Goal: Task Accomplishment & Management: Use online tool/utility

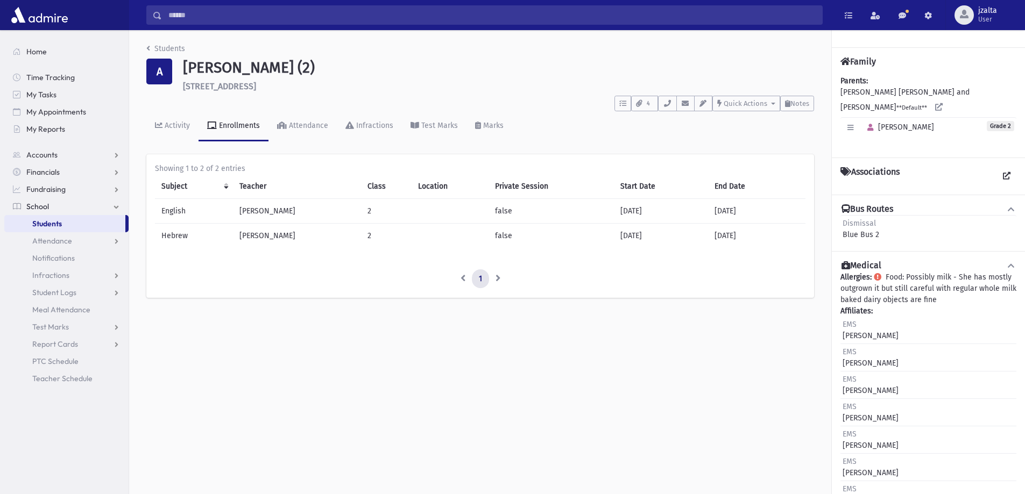
click at [67, 223] on link "Students" at bounding box center [64, 223] width 121 height 17
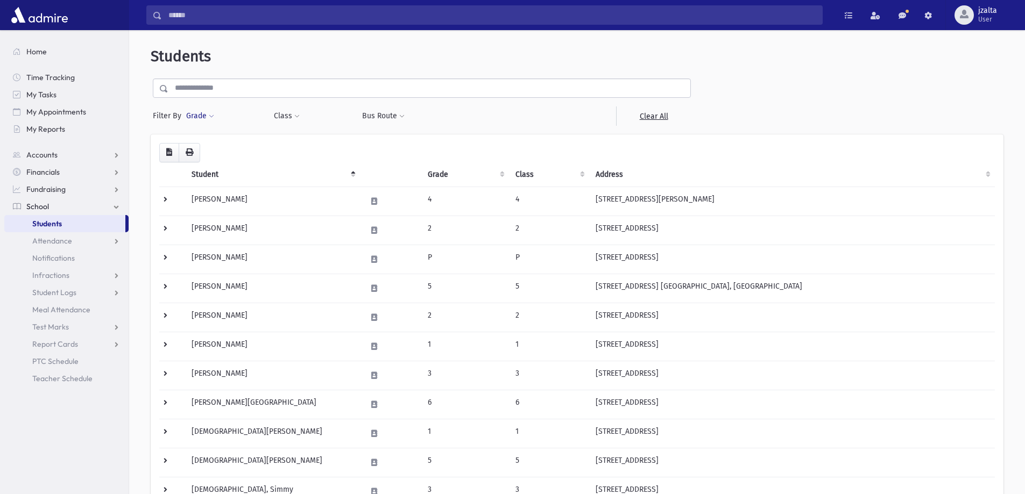
click at [202, 121] on button "Grade" at bounding box center [200, 115] width 29 height 19
click at [214, 145] on ul at bounding box center [249, 146] width 112 height 16
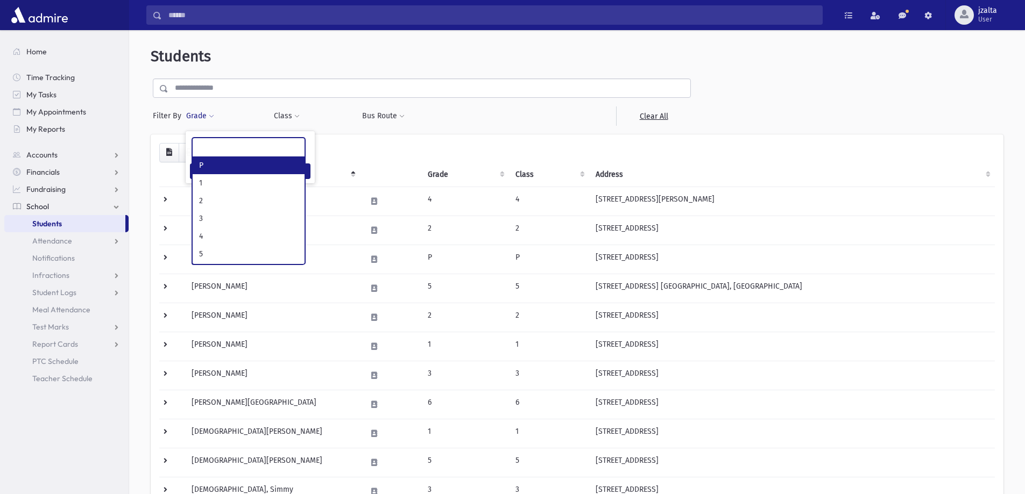
select select "*"
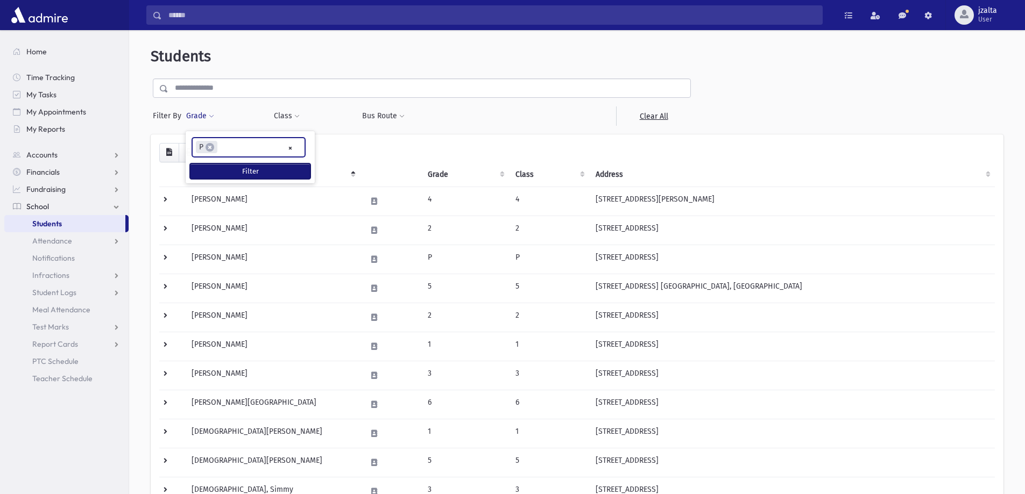
click at [257, 165] on button "Filter" at bounding box center [250, 171] width 120 height 16
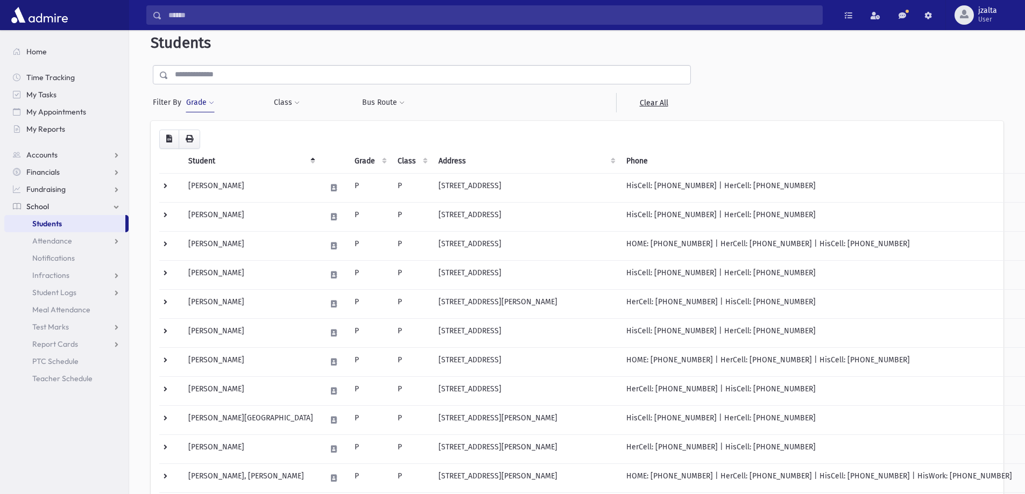
scroll to position [54, 0]
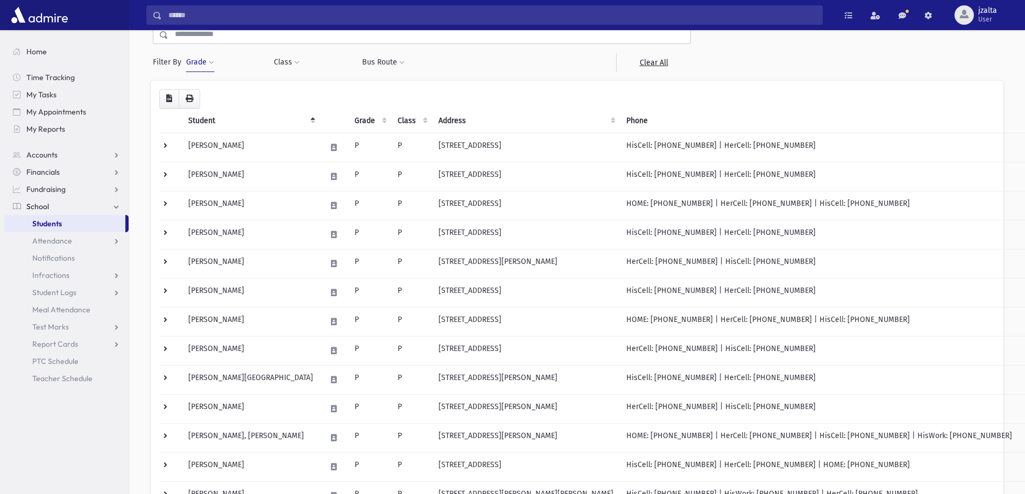
click at [200, 60] on button "Grade" at bounding box center [200, 62] width 29 height 19
click at [212, 94] on span "×" at bounding box center [209, 93] width 9 height 9
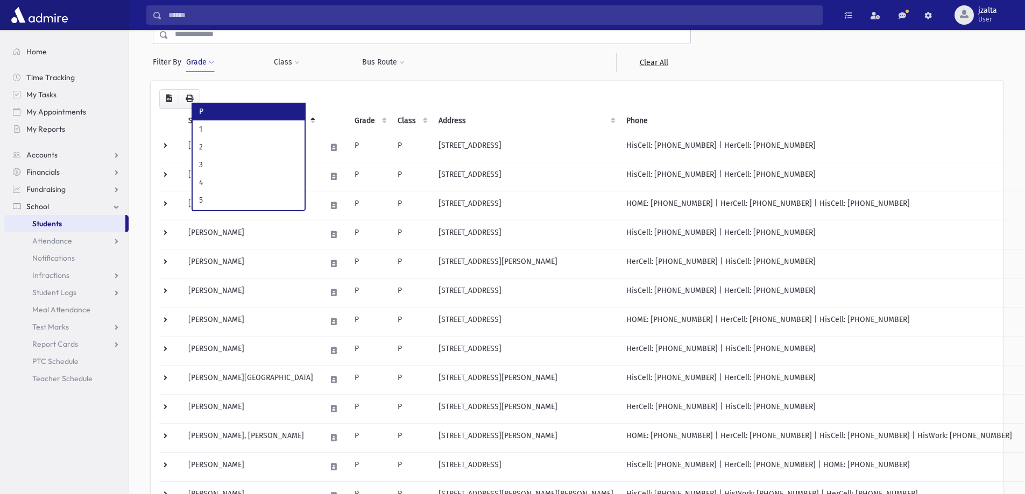
click at [60, 221] on span "Students" at bounding box center [47, 224] width 30 height 10
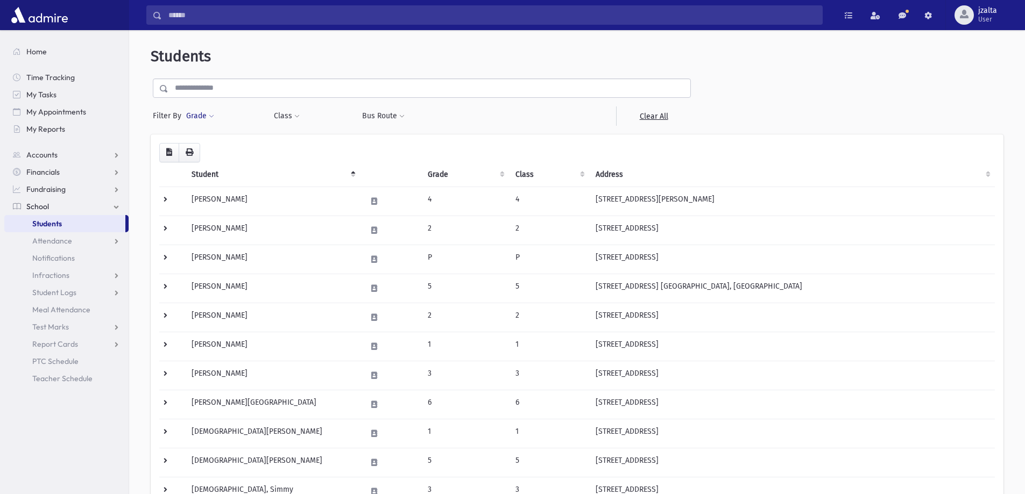
click at [208, 117] on button "Grade" at bounding box center [200, 115] width 29 height 19
click at [208, 136] on div "* * * * * * * * *" at bounding box center [250, 148] width 129 height 24
click at [210, 146] on ul at bounding box center [249, 146] width 112 height 16
type input "*"
select select "*"
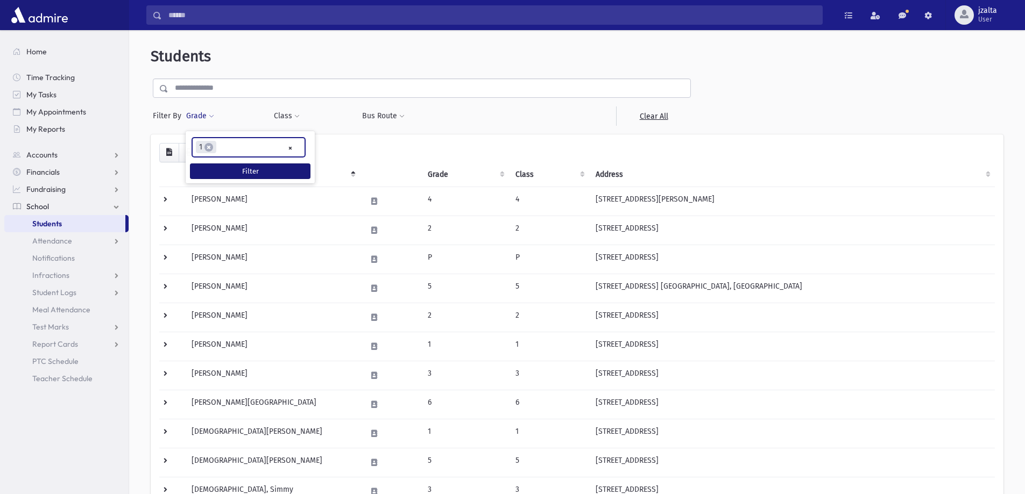
scroll to position [10, 0]
click at [228, 165] on button "Filter" at bounding box center [250, 171] width 120 height 16
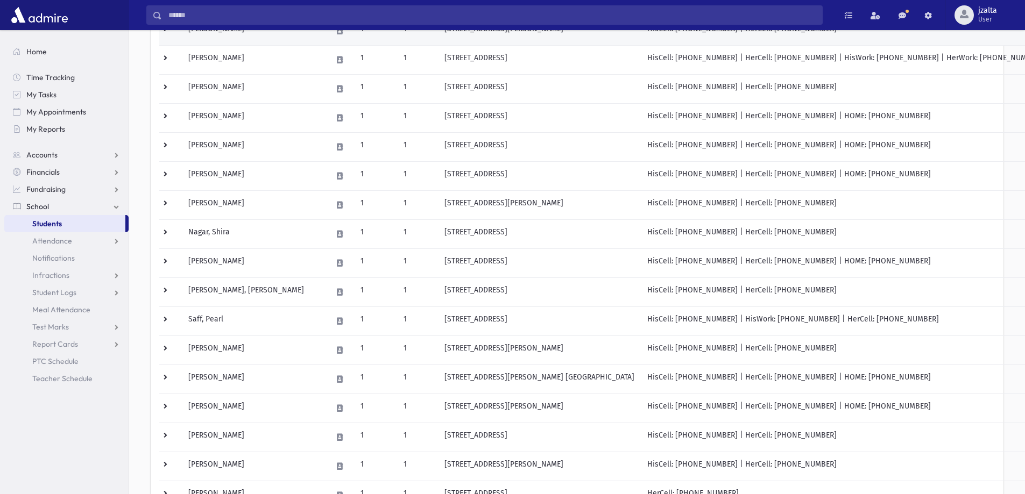
scroll to position [183, 0]
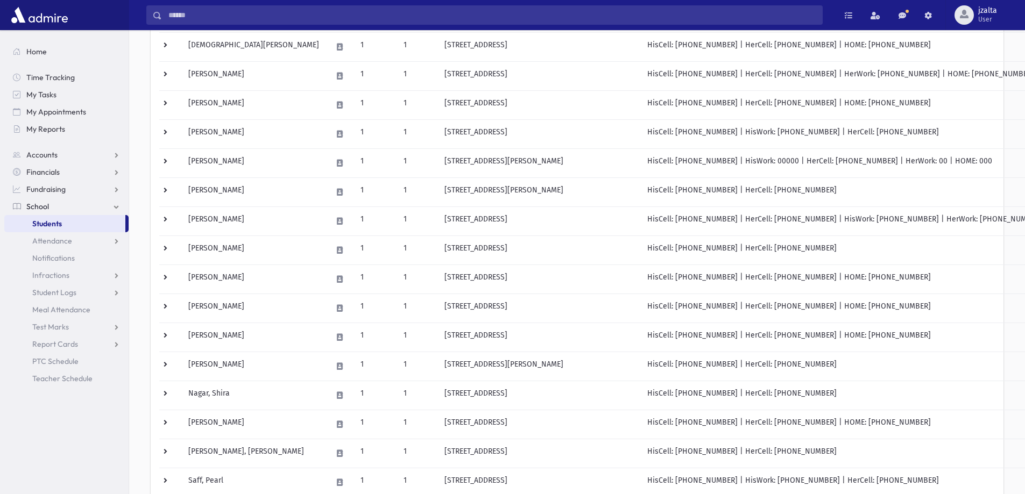
click at [85, 226] on link "Students" at bounding box center [64, 223] width 121 height 17
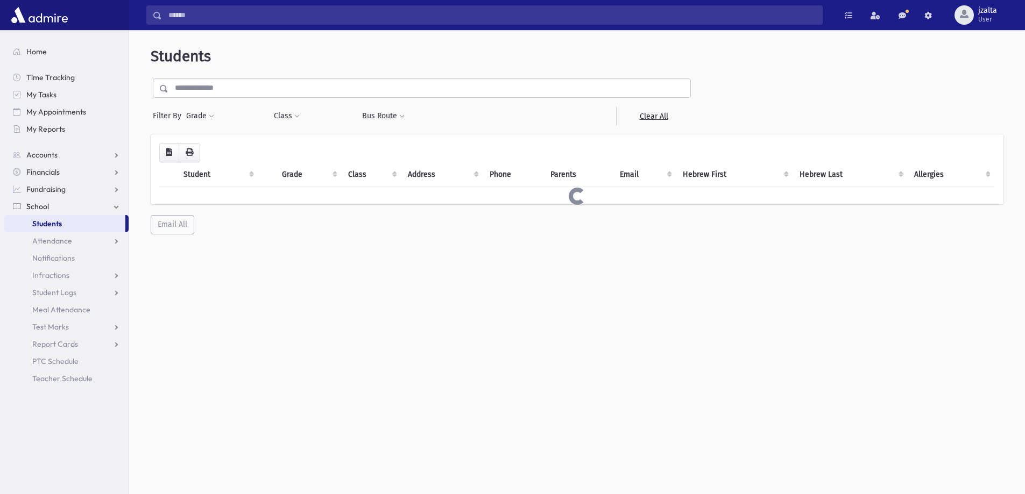
select select
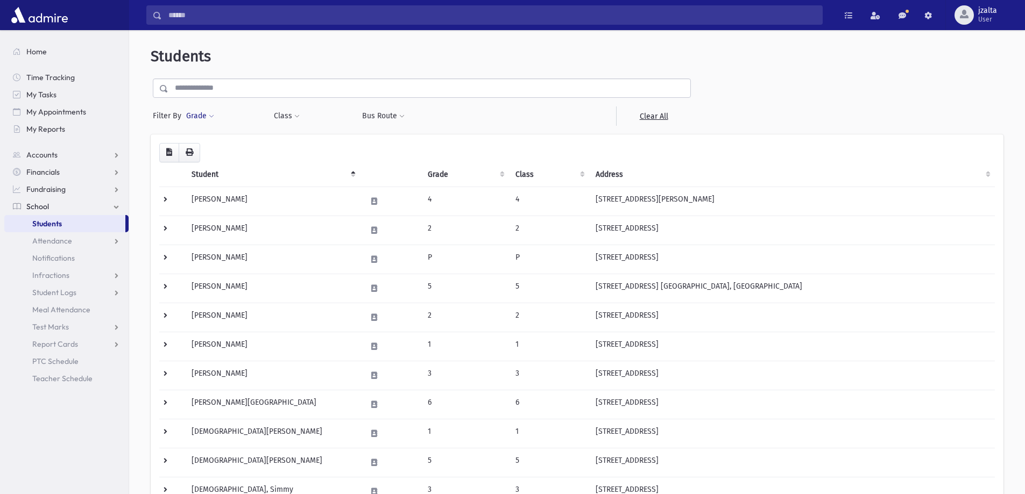
click at [205, 116] on button "Grade" at bounding box center [200, 115] width 29 height 19
click at [212, 141] on ul at bounding box center [249, 146] width 112 height 16
type input "*"
select select "*"
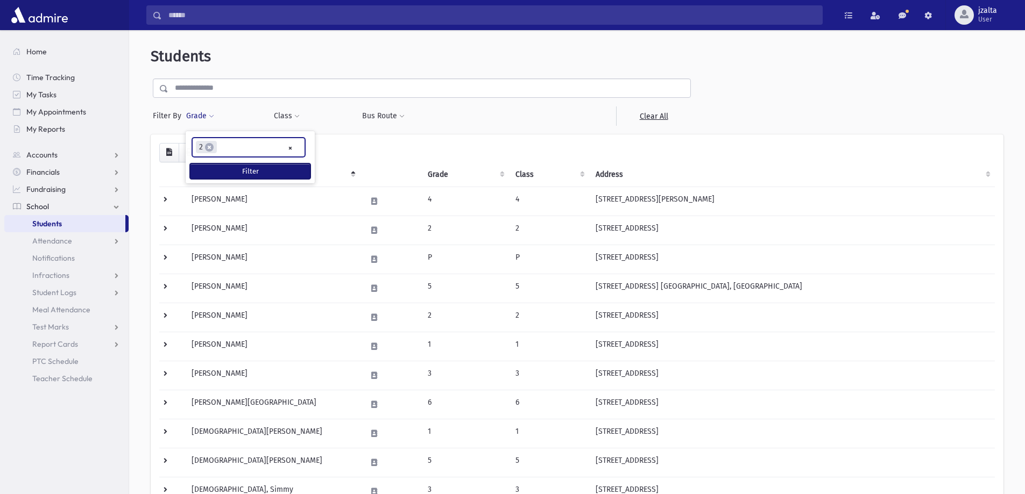
click at [227, 169] on button "Filter" at bounding box center [250, 171] width 120 height 16
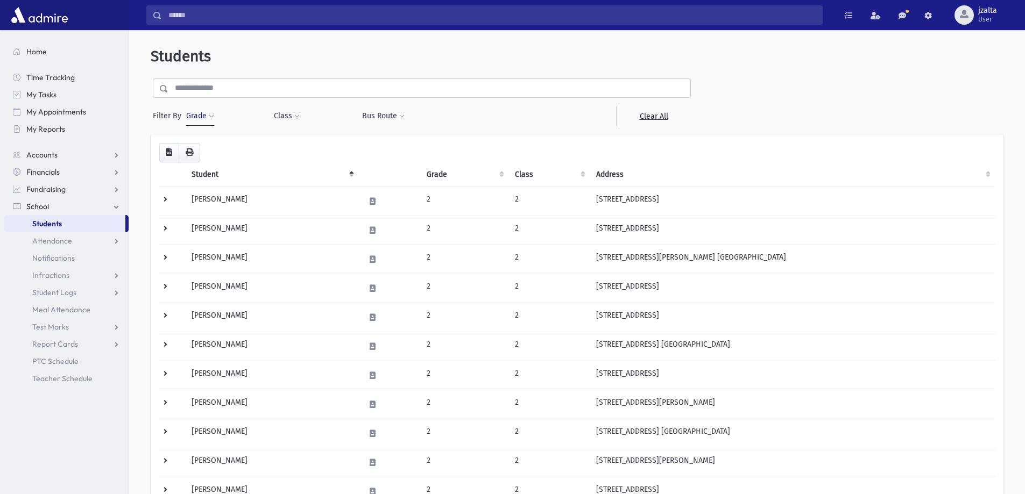
click at [77, 224] on link "Students" at bounding box center [64, 223] width 121 height 17
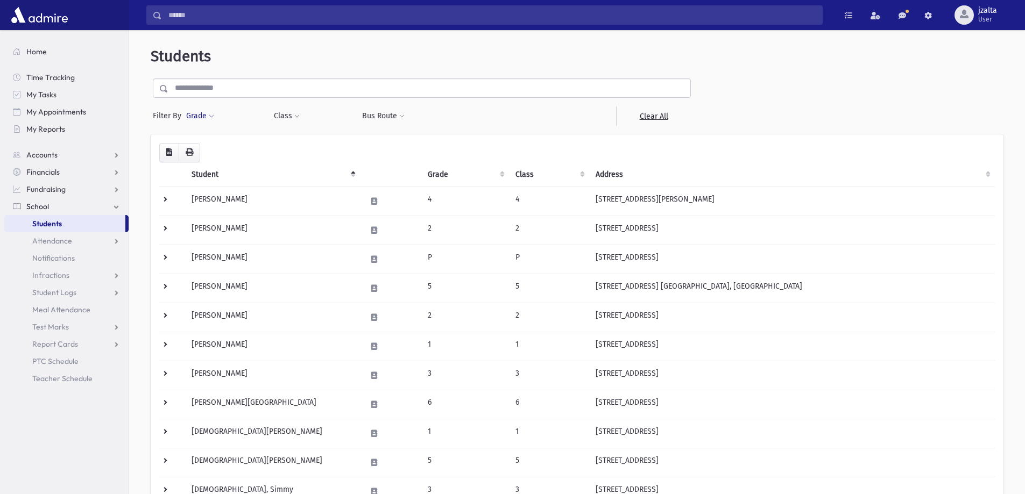
click at [210, 116] on span at bounding box center [211, 116] width 5 height 6
click at [213, 144] on ul at bounding box center [249, 146] width 112 height 16
type input "*"
select select "*"
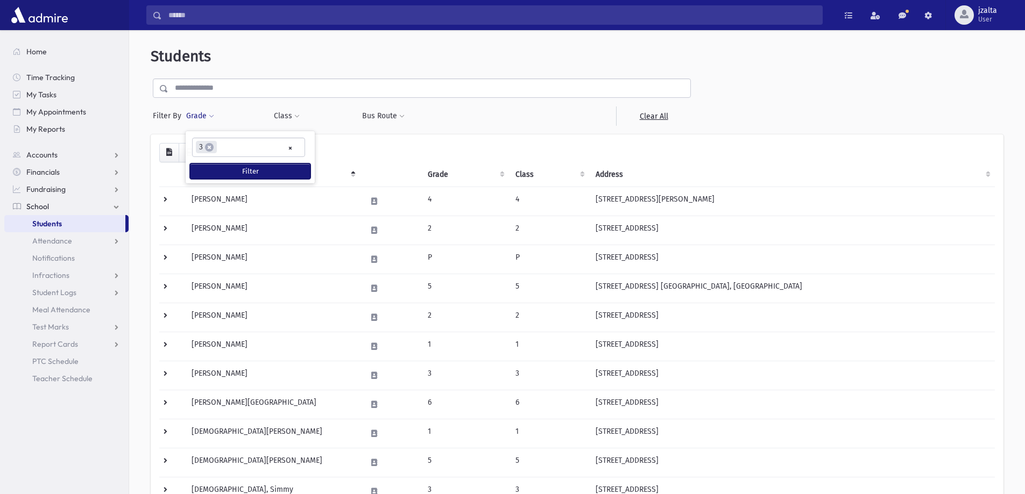
click at [244, 170] on button "Filter" at bounding box center [250, 171] width 120 height 16
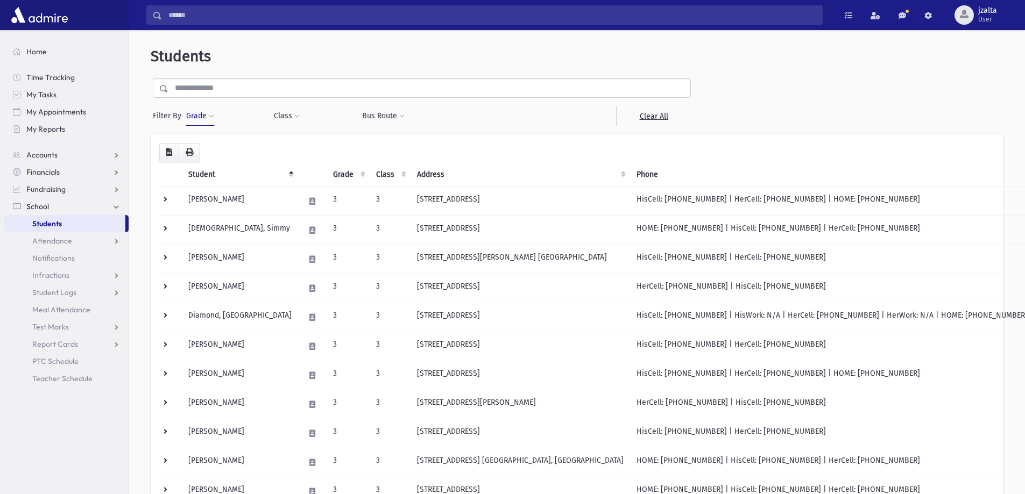
click at [62, 225] on span "Students" at bounding box center [47, 224] width 30 height 10
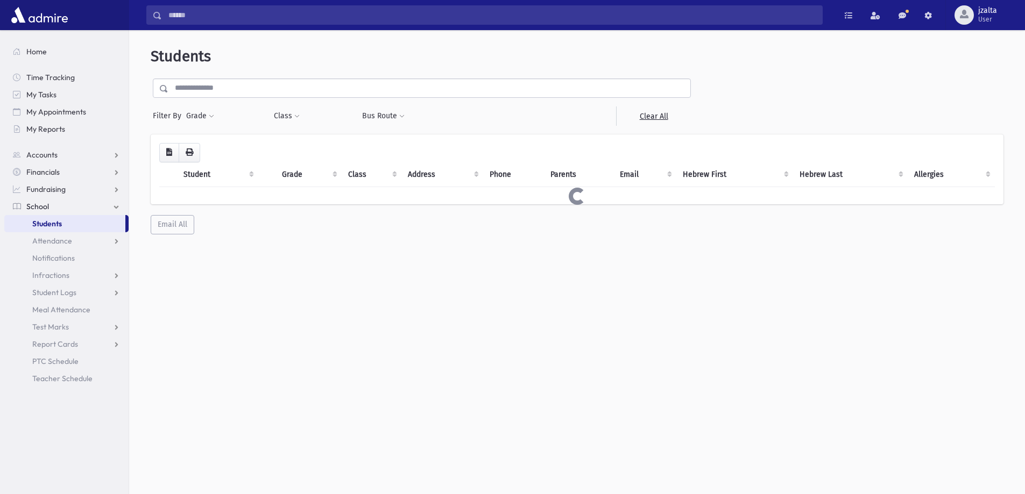
select select
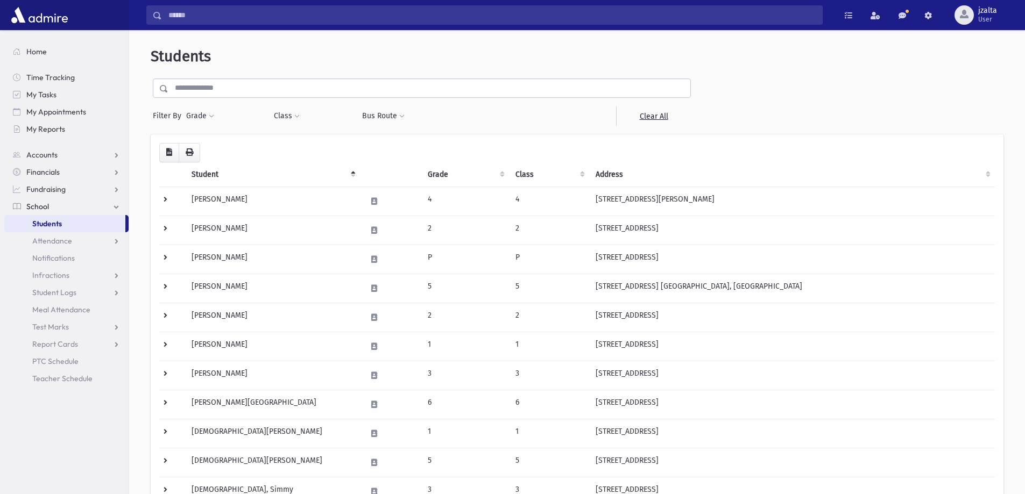
click at [215, 116] on div "Grade * * * * * * * * * Filter" at bounding box center [224, 115] width 77 height 19
click at [209, 122] on button "Grade" at bounding box center [200, 115] width 29 height 19
click at [229, 150] on ul at bounding box center [249, 146] width 112 height 16
type input "*"
select select "*"
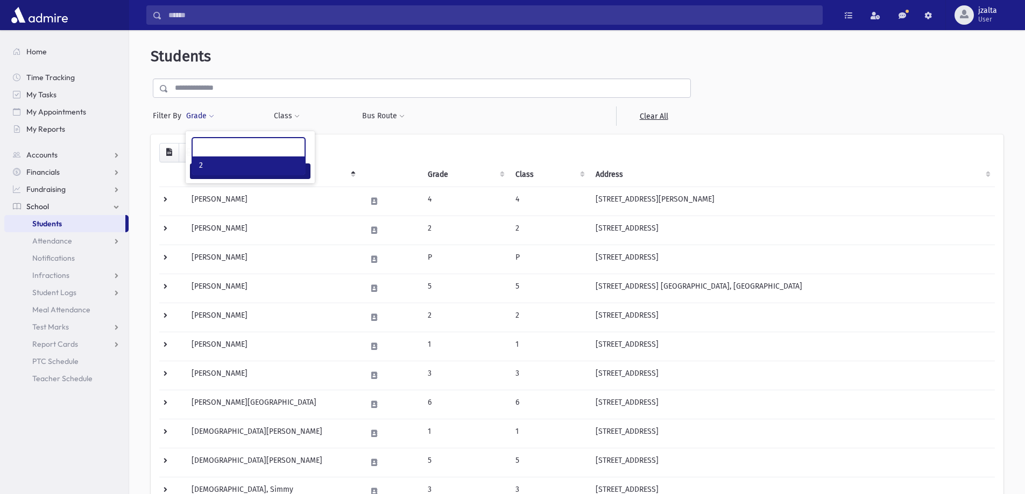
scroll to position [19, 0]
click at [218, 168] on button "Filter" at bounding box center [250, 171] width 120 height 16
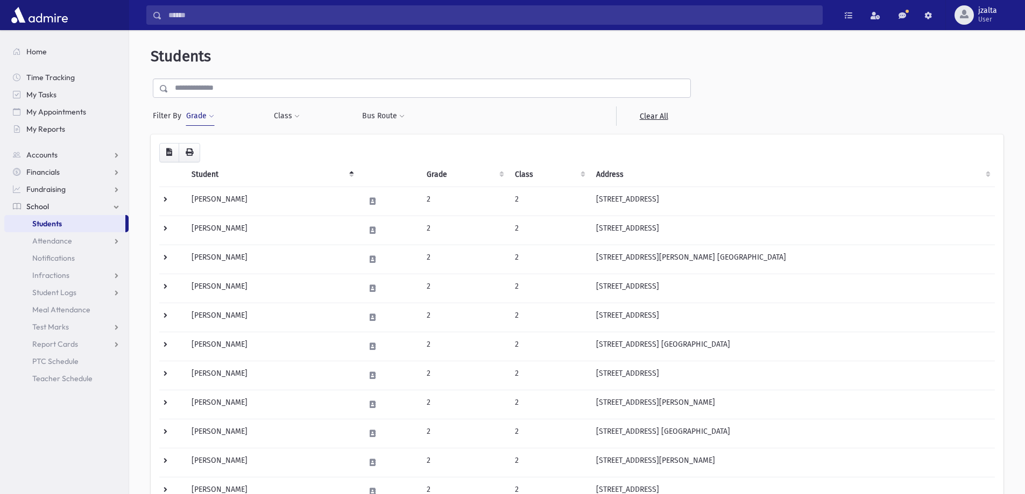
click at [205, 122] on button "Grade" at bounding box center [200, 115] width 29 height 19
click at [94, 219] on link "Students" at bounding box center [64, 223] width 121 height 17
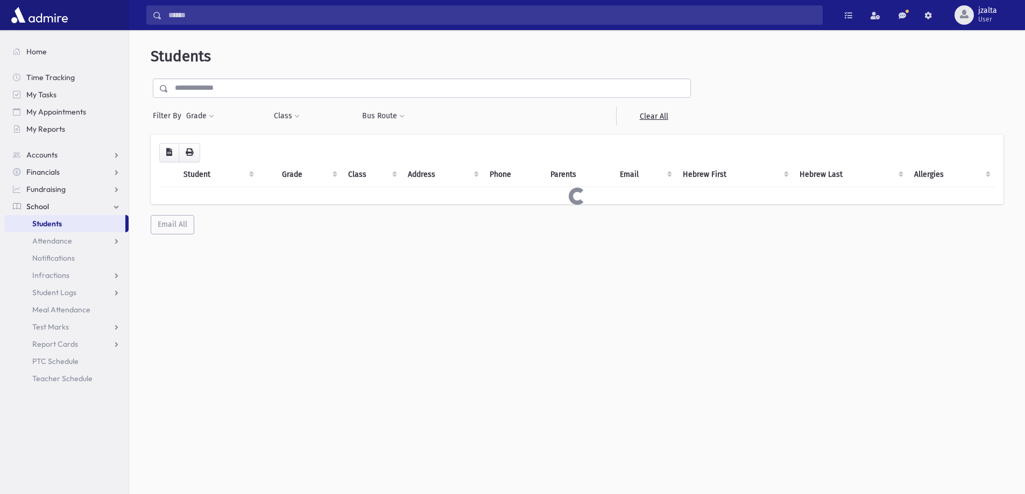
select select
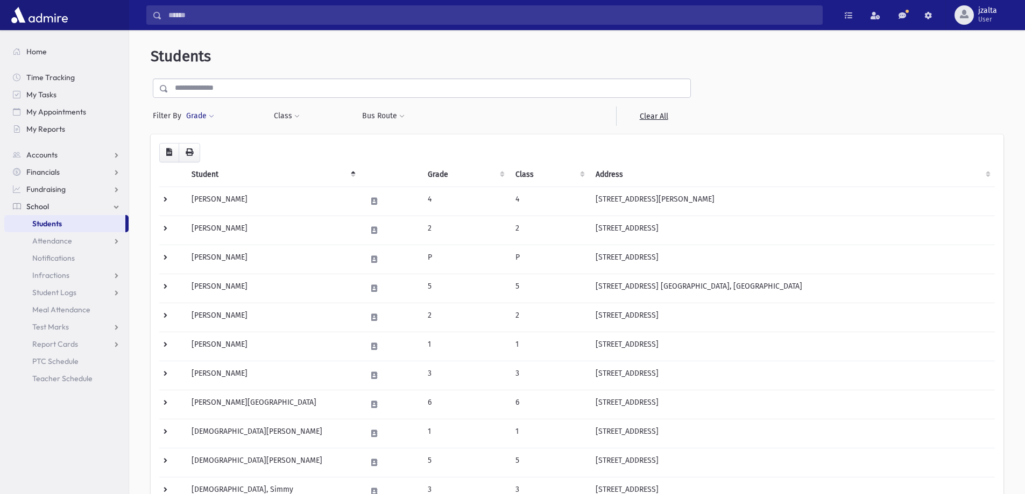
drag, startPoint x: 209, startPoint y: 116, endPoint x: 214, endPoint y: 123, distance: 8.1
click at [209, 116] on span at bounding box center [211, 116] width 5 height 6
click at [216, 145] on ul at bounding box center [249, 146] width 112 height 16
type input "*"
select select "*"
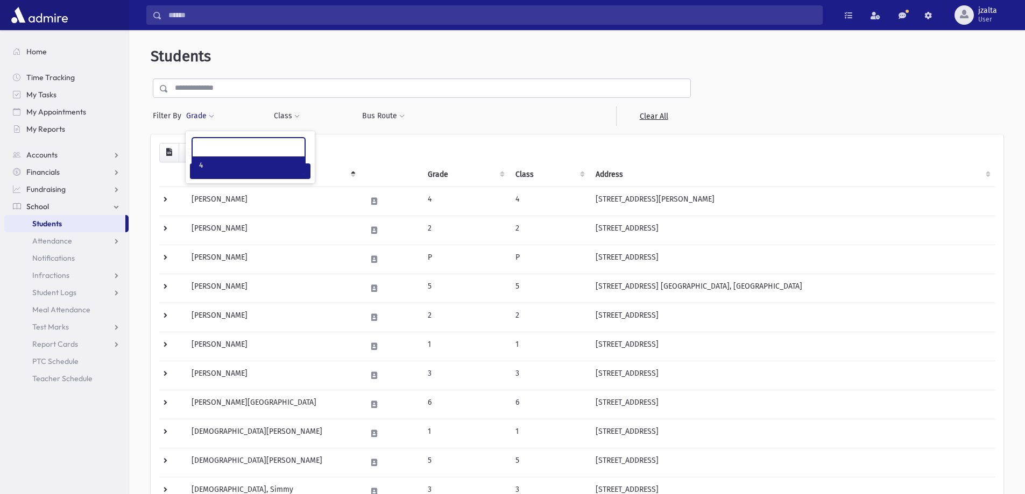
scroll to position [39, 0]
click at [211, 166] on button "Filter" at bounding box center [250, 171] width 120 height 16
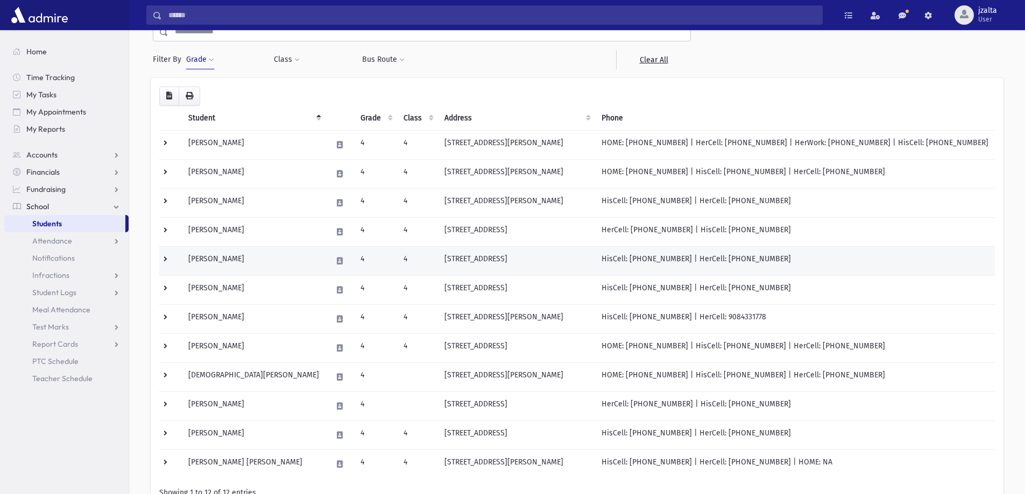
scroll to position [158, 0]
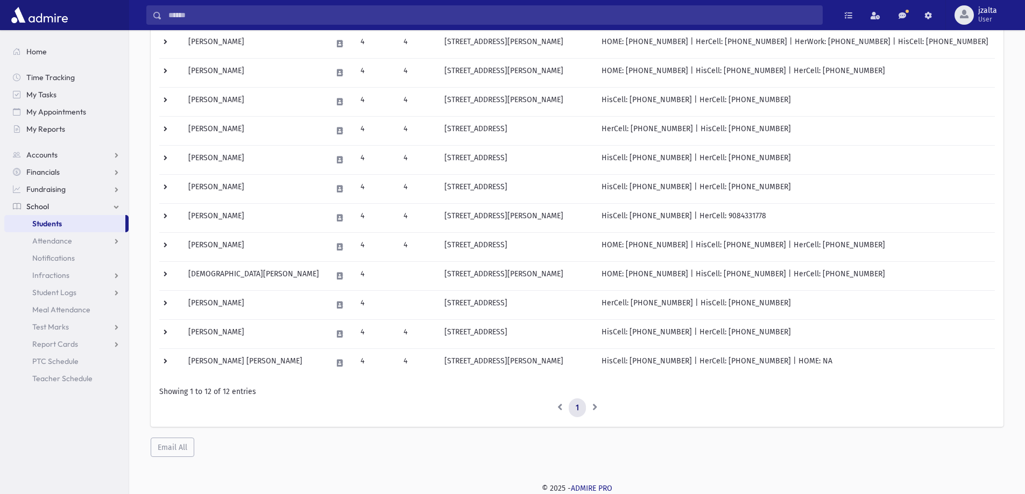
click at [90, 222] on link "Students" at bounding box center [64, 223] width 121 height 17
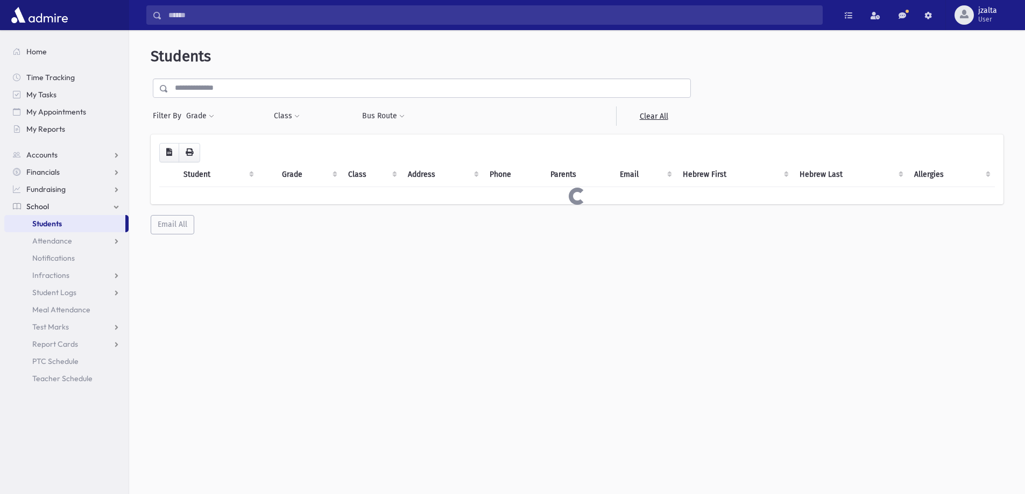
select select
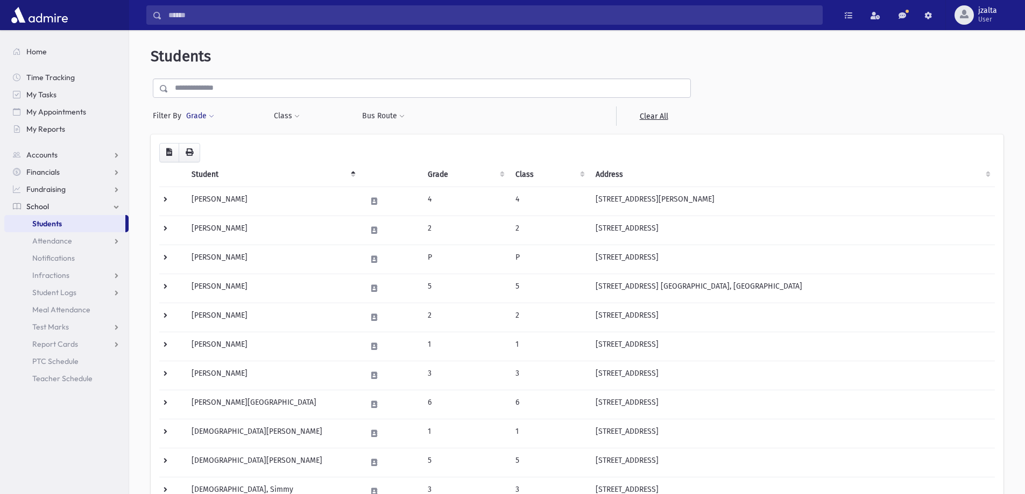
click at [211, 112] on button "Grade" at bounding box center [200, 115] width 29 height 19
click at [219, 144] on ul at bounding box center [249, 146] width 112 height 16
type input "*"
select select "*"
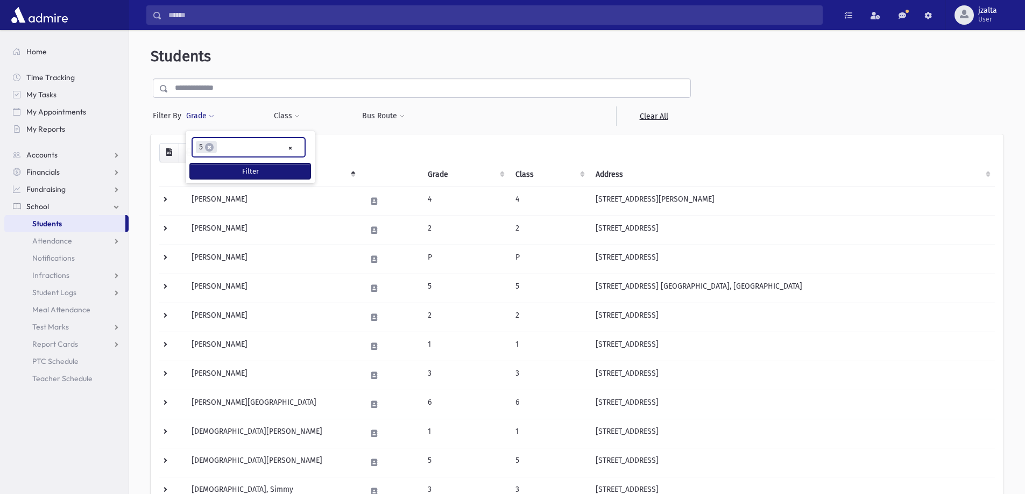
click at [265, 168] on button "Filter" at bounding box center [250, 171] width 120 height 16
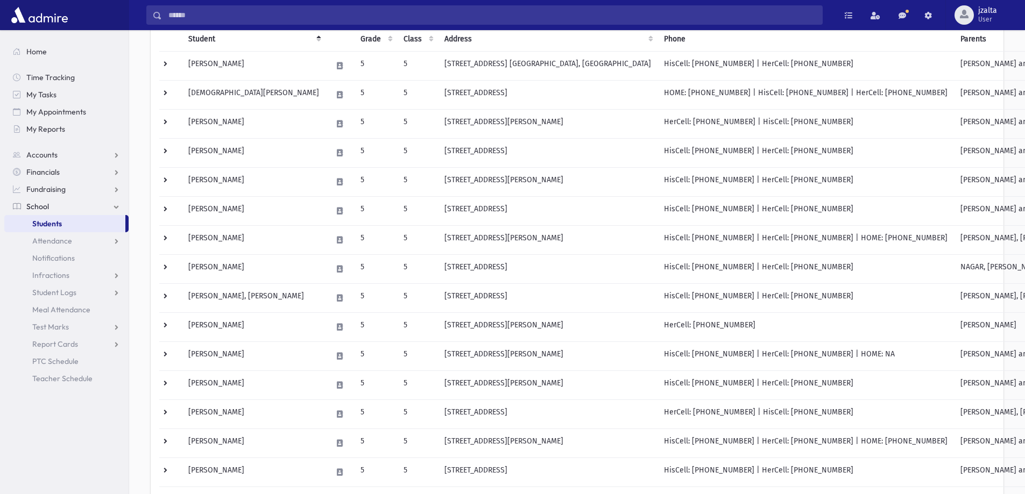
scroll to position [112, 0]
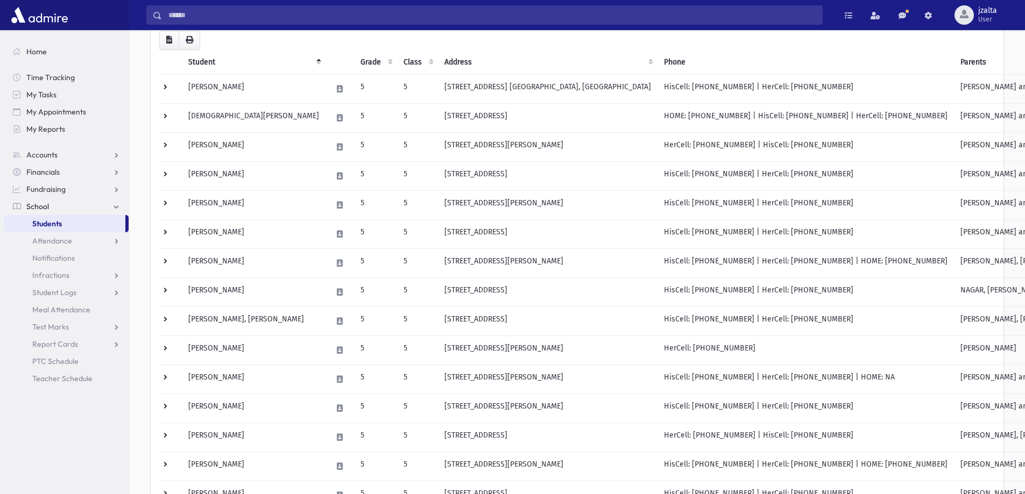
drag, startPoint x: 86, startPoint y: 226, endPoint x: 91, endPoint y: 212, distance: 15.2
click at [86, 226] on link "Students" at bounding box center [64, 223] width 121 height 17
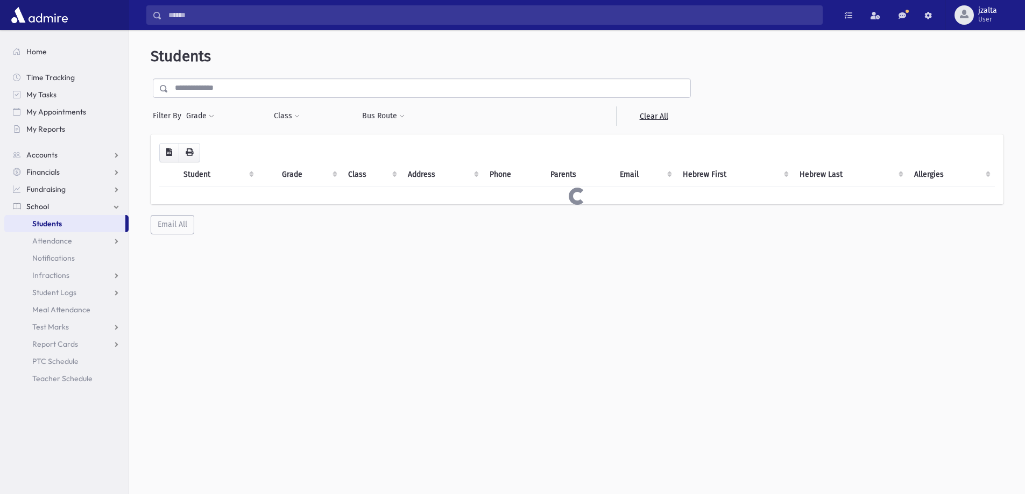
select select
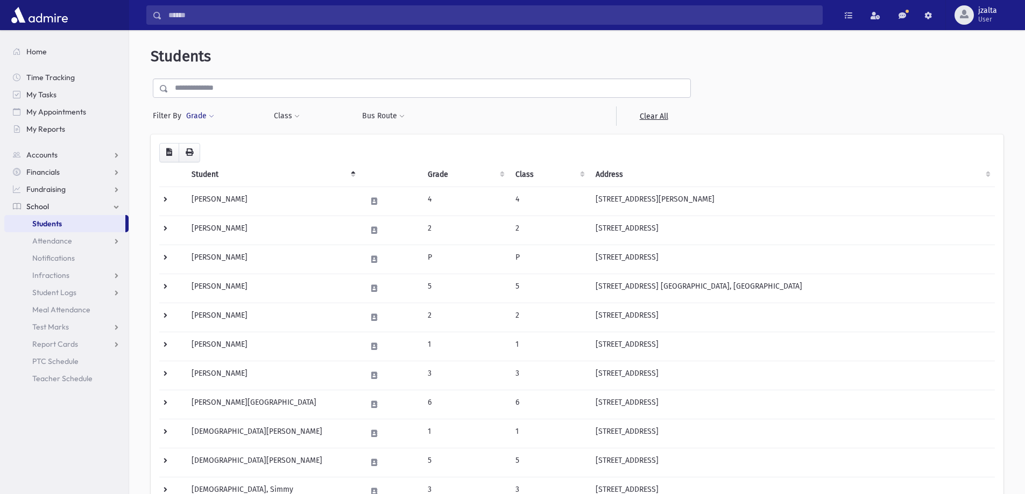
click at [205, 119] on button "Grade" at bounding box center [200, 115] width 29 height 19
click at [219, 153] on ul at bounding box center [249, 146] width 112 height 16
type input "*"
select select "*"
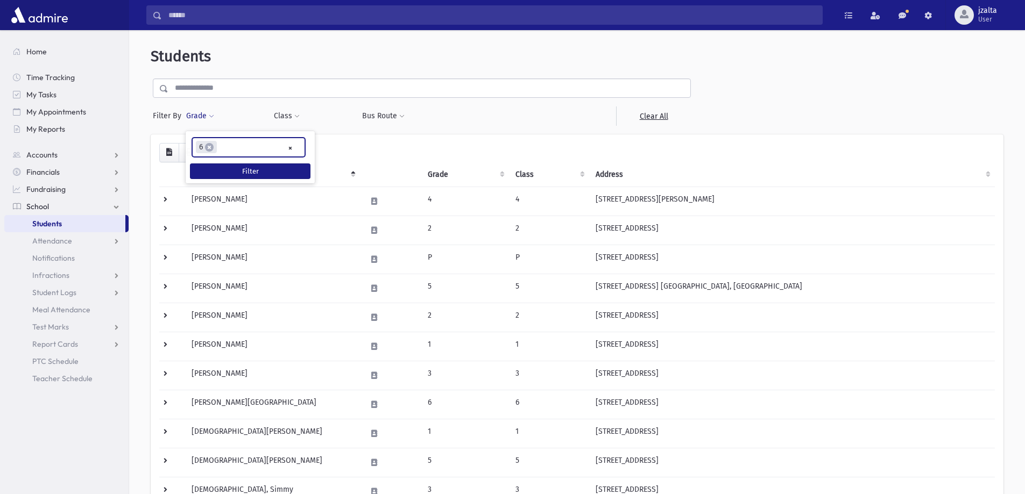
scroll to position [58, 0]
click at [230, 164] on button "Filter" at bounding box center [250, 171] width 120 height 16
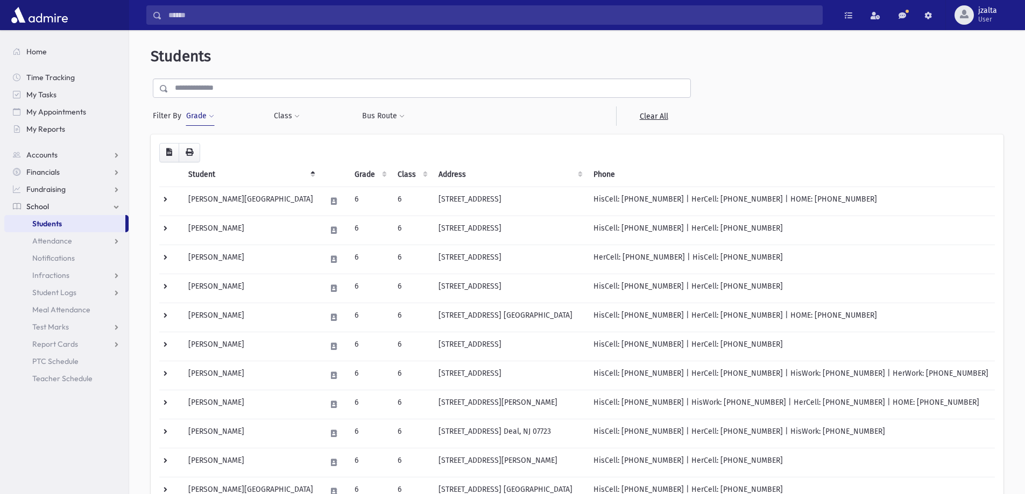
click at [85, 222] on link "Students" at bounding box center [64, 223] width 121 height 17
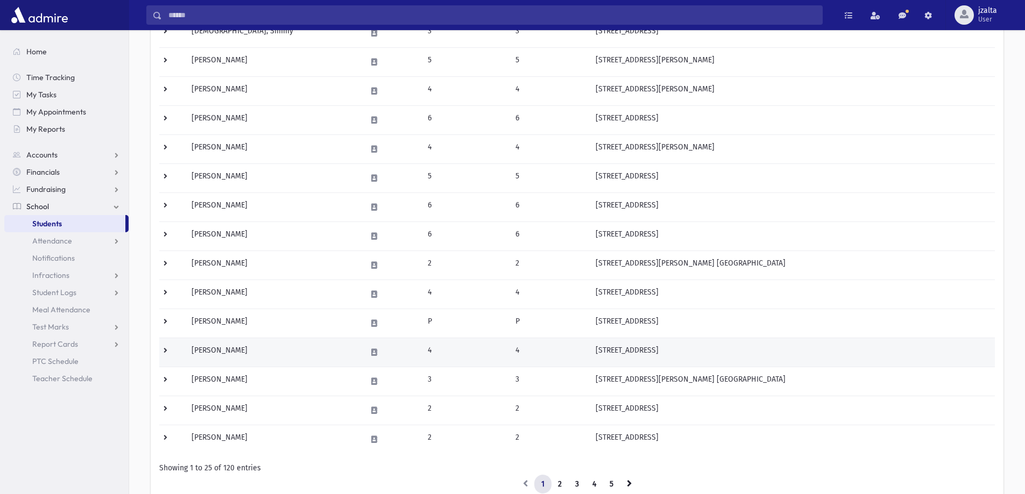
scroll to position [513, 0]
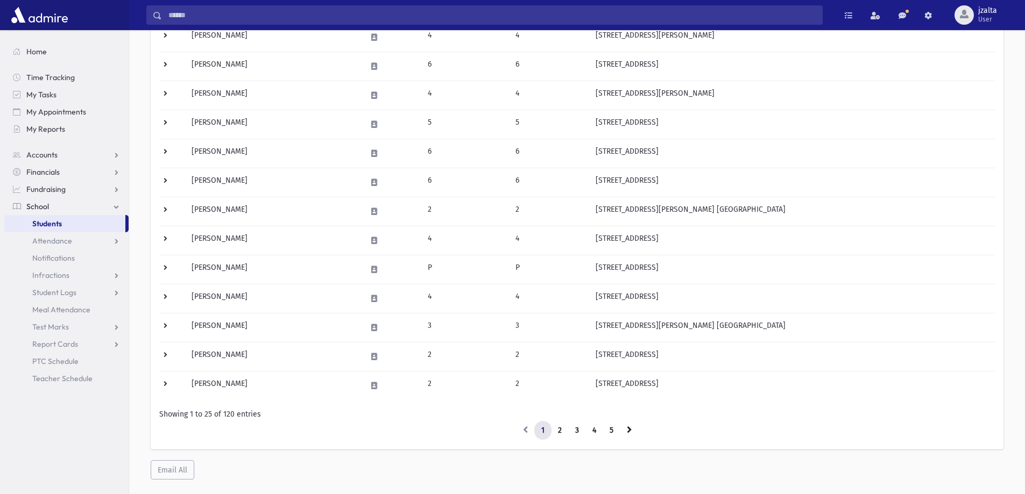
click at [65, 226] on link "Students" at bounding box center [64, 223] width 121 height 17
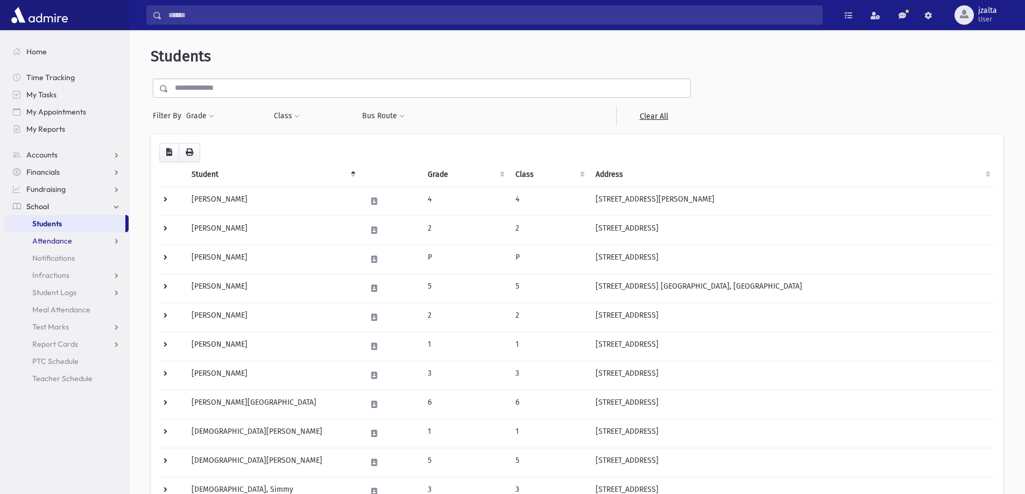
click at [68, 248] on link "Attendance" at bounding box center [66, 240] width 124 height 17
click at [53, 258] on span "Entry" at bounding box center [50, 258] width 18 height 10
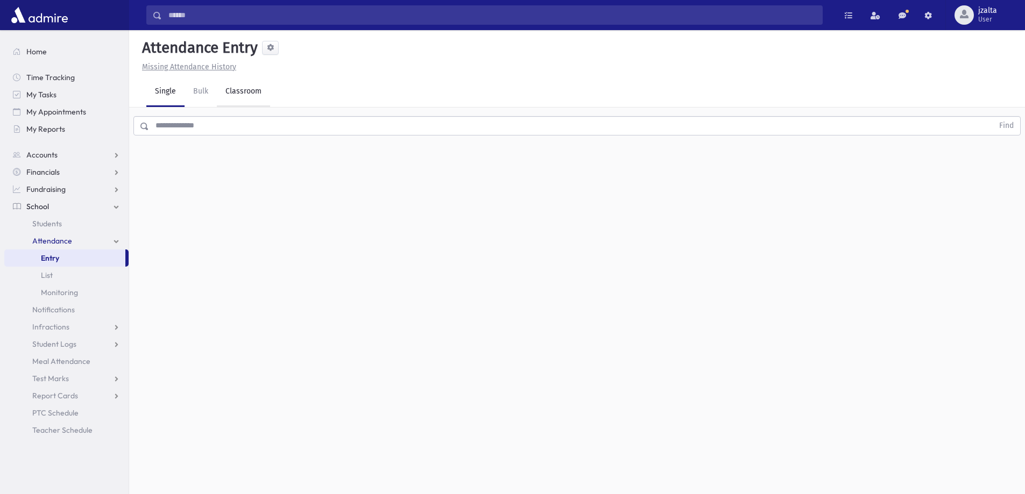
click at [244, 93] on link "Classroom" at bounding box center [243, 92] width 53 height 30
click at [264, 140] on div "--Select One--" at bounding box center [292, 138] width 106 height 11
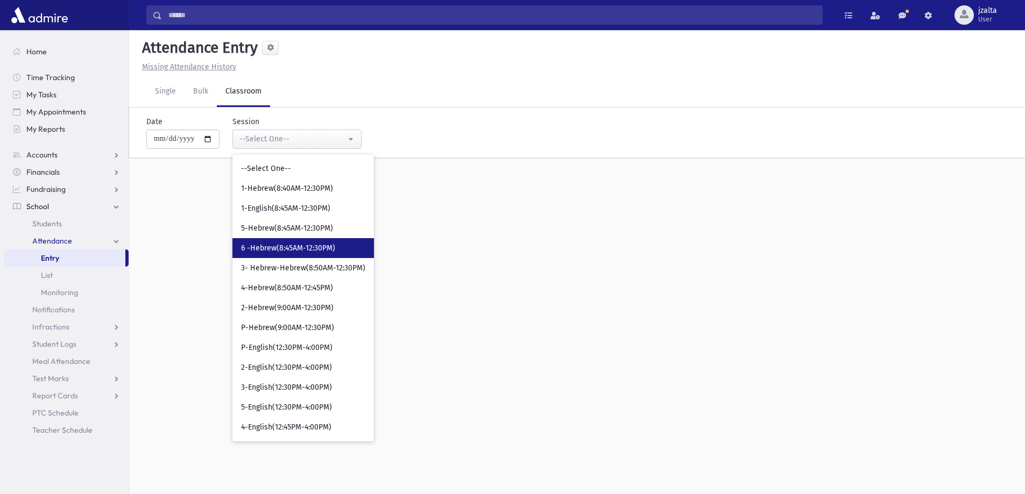
click at [284, 249] on span "6 -Hebrew(8:45AM-12:30PM)" at bounding box center [288, 248] width 94 height 11
select select "***"
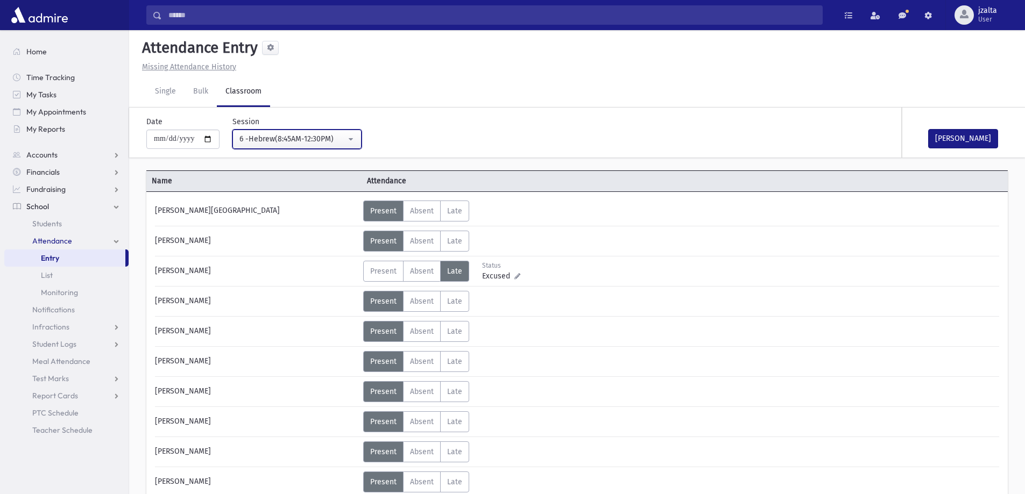
click at [325, 140] on div "6 -Hebrew(8:45AM-12:30PM)" at bounding box center [292, 138] width 106 height 11
